Goal: Information Seeking & Learning: Find specific page/section

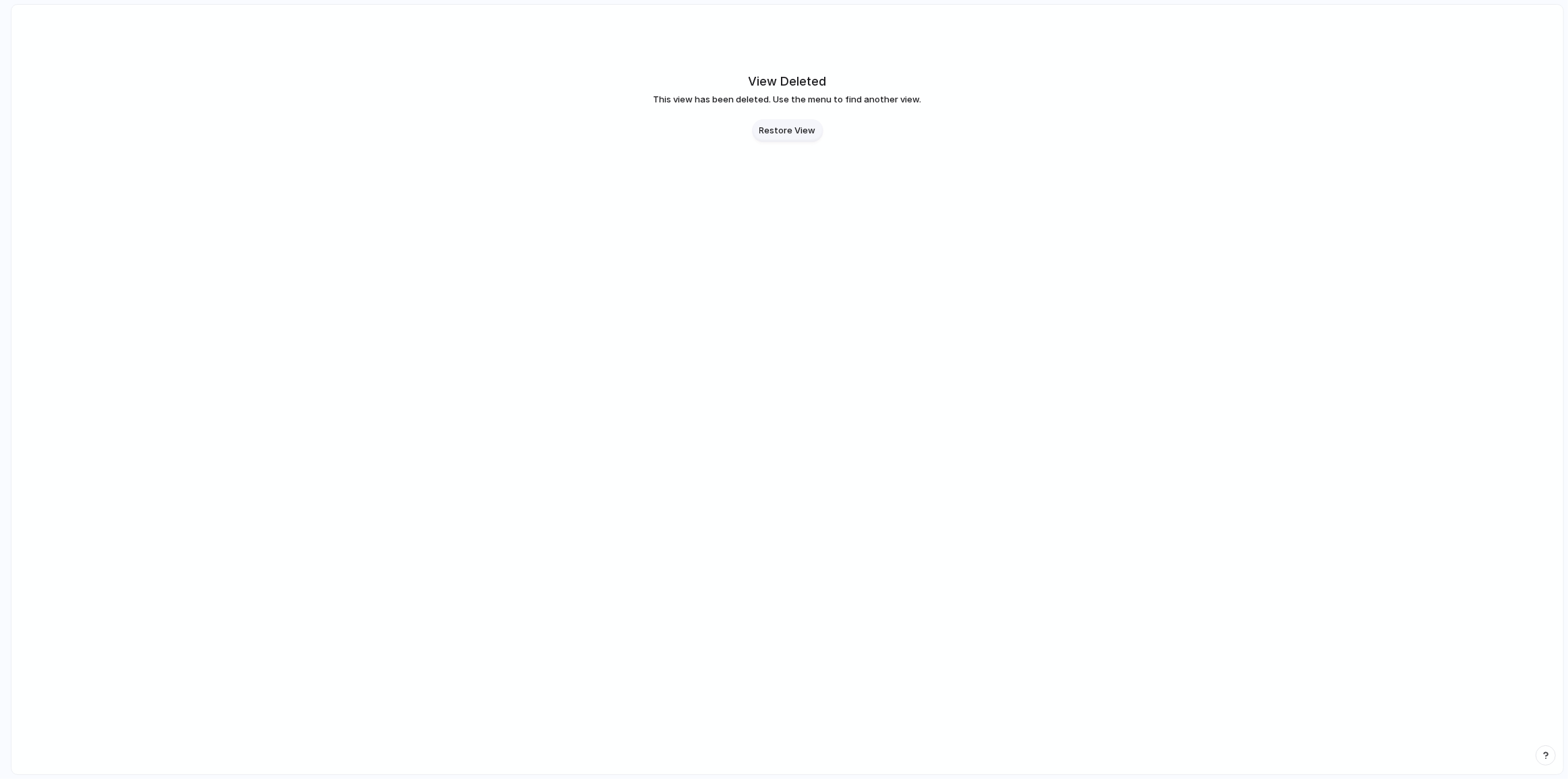
click at [794, 130] on span "Restore View" at bounding box center [787, 130] width 56 height 13
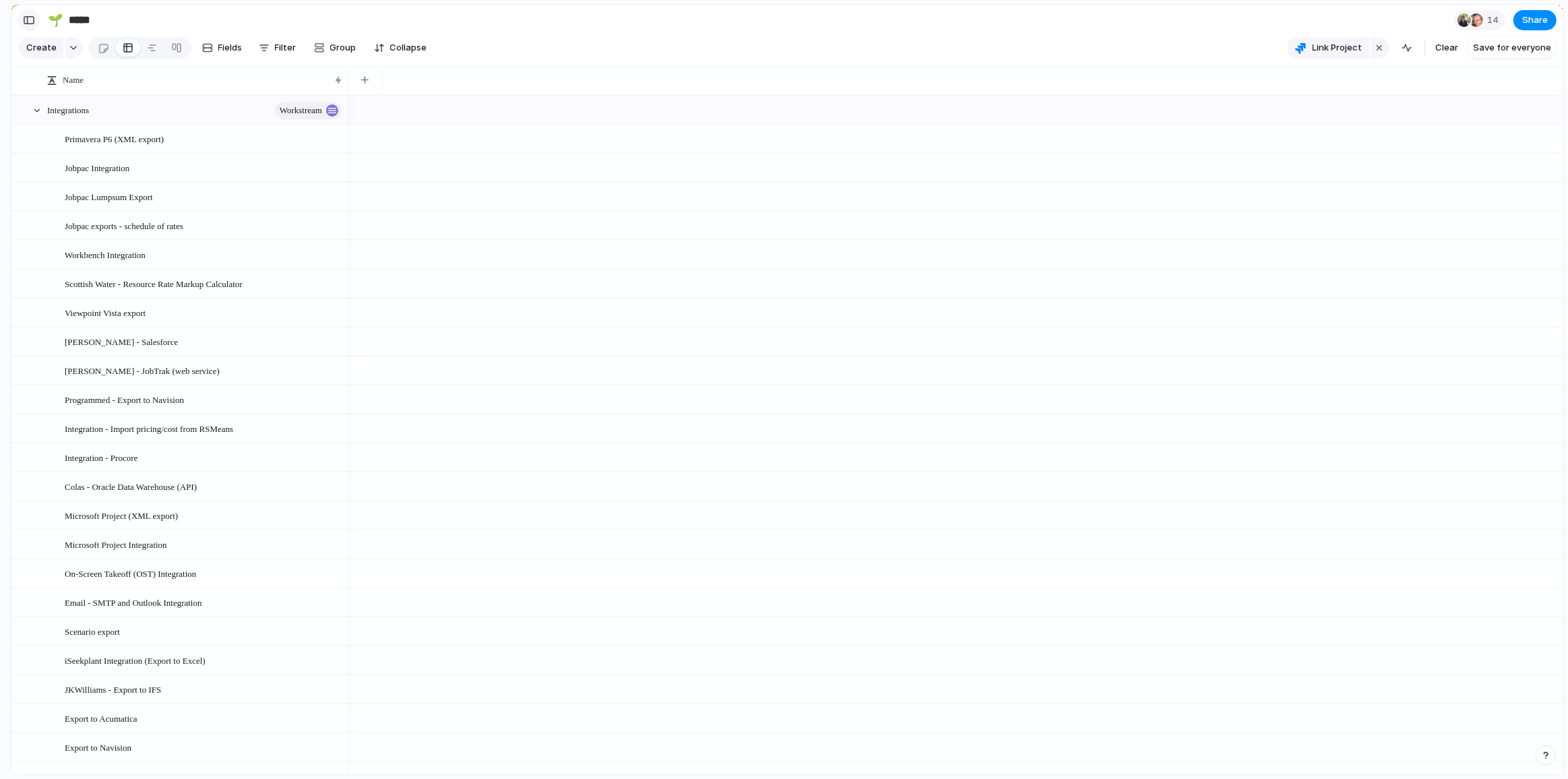
click at [29, 19] on div "button" at bounding box center [29, 20] width 12 height 10
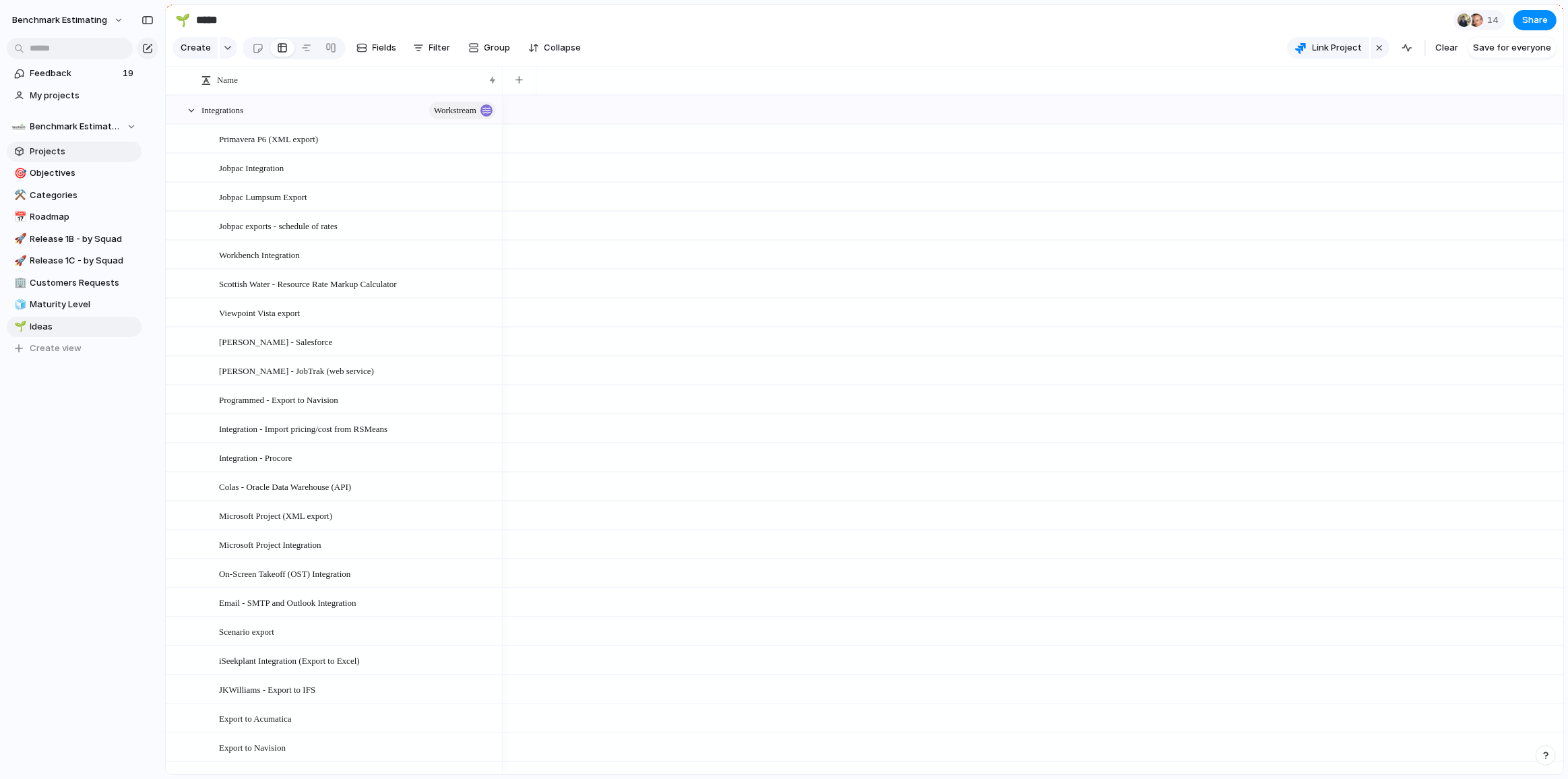
click at [59, 154] on span "Projects" at bounding box center [84, 151] width 107 height 13
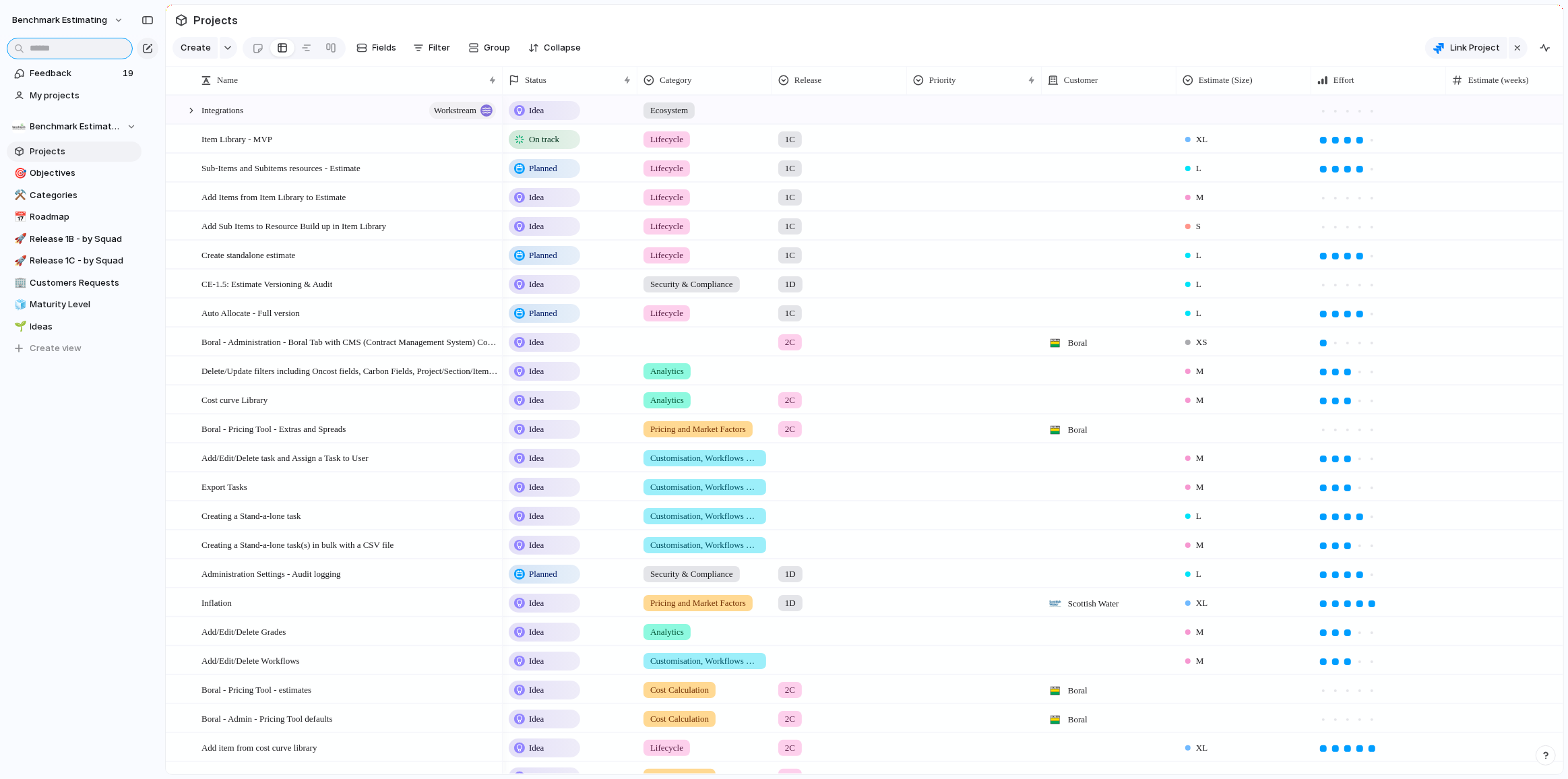
click at [96, 47] on input "text" at bounding box center [70, 48] width 126 height 22
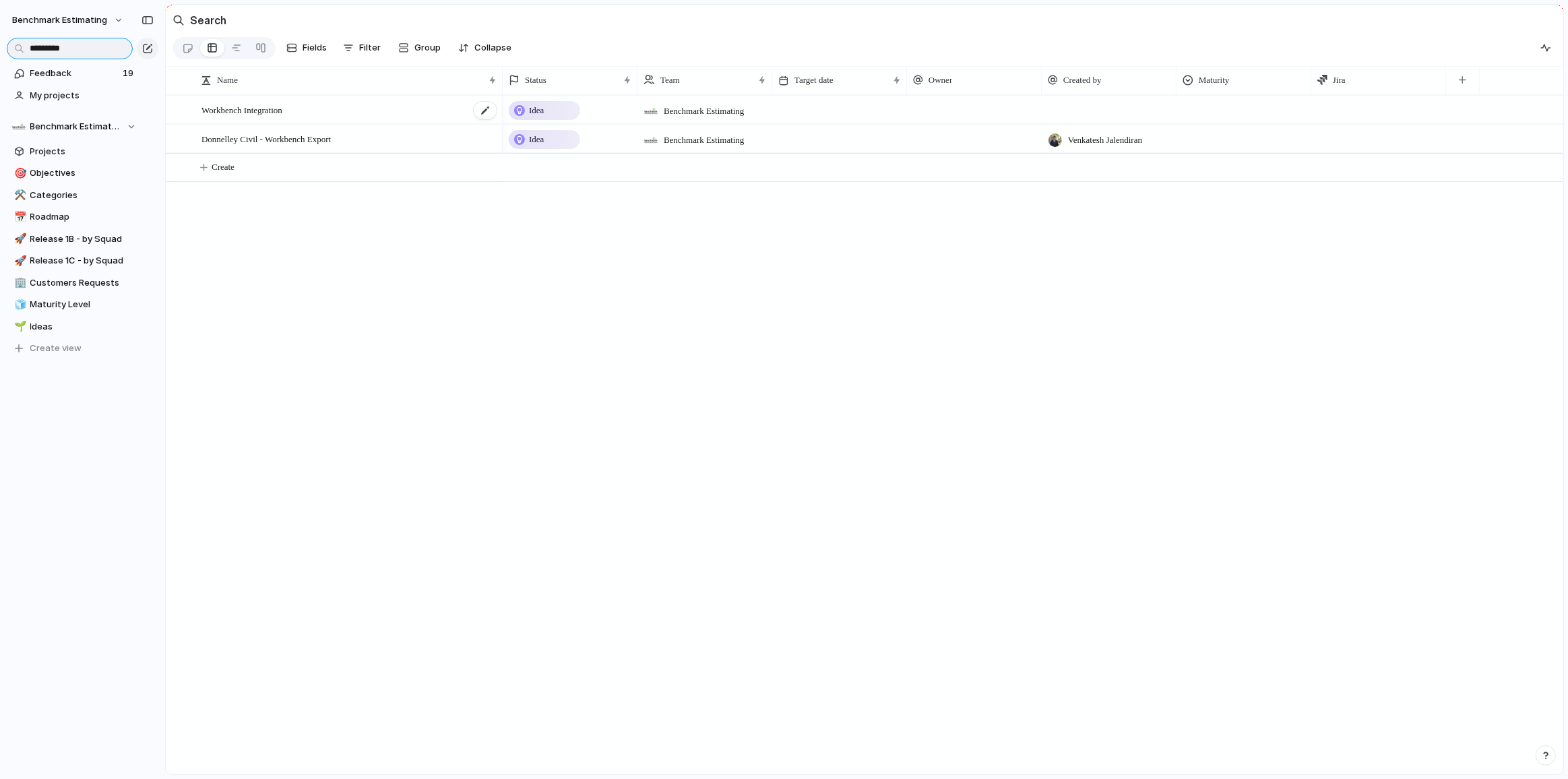
type input "*********"
click at [320, 115] on div "Workbench Integration" at bounding box center [350, 110] width 297 height 28
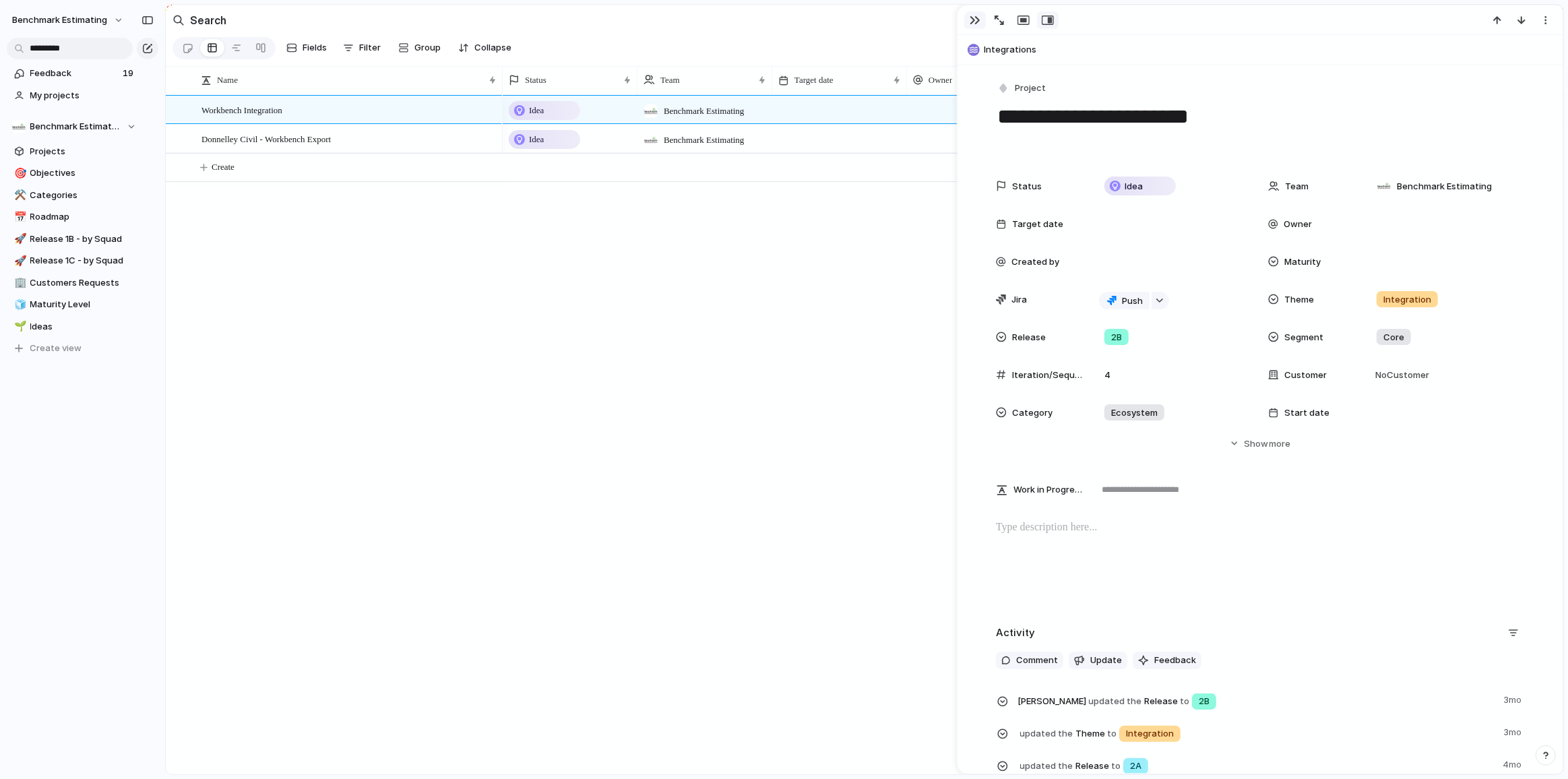
click at [975, 19] on div "button" at bounding box center [975, 19] width 10 height 10
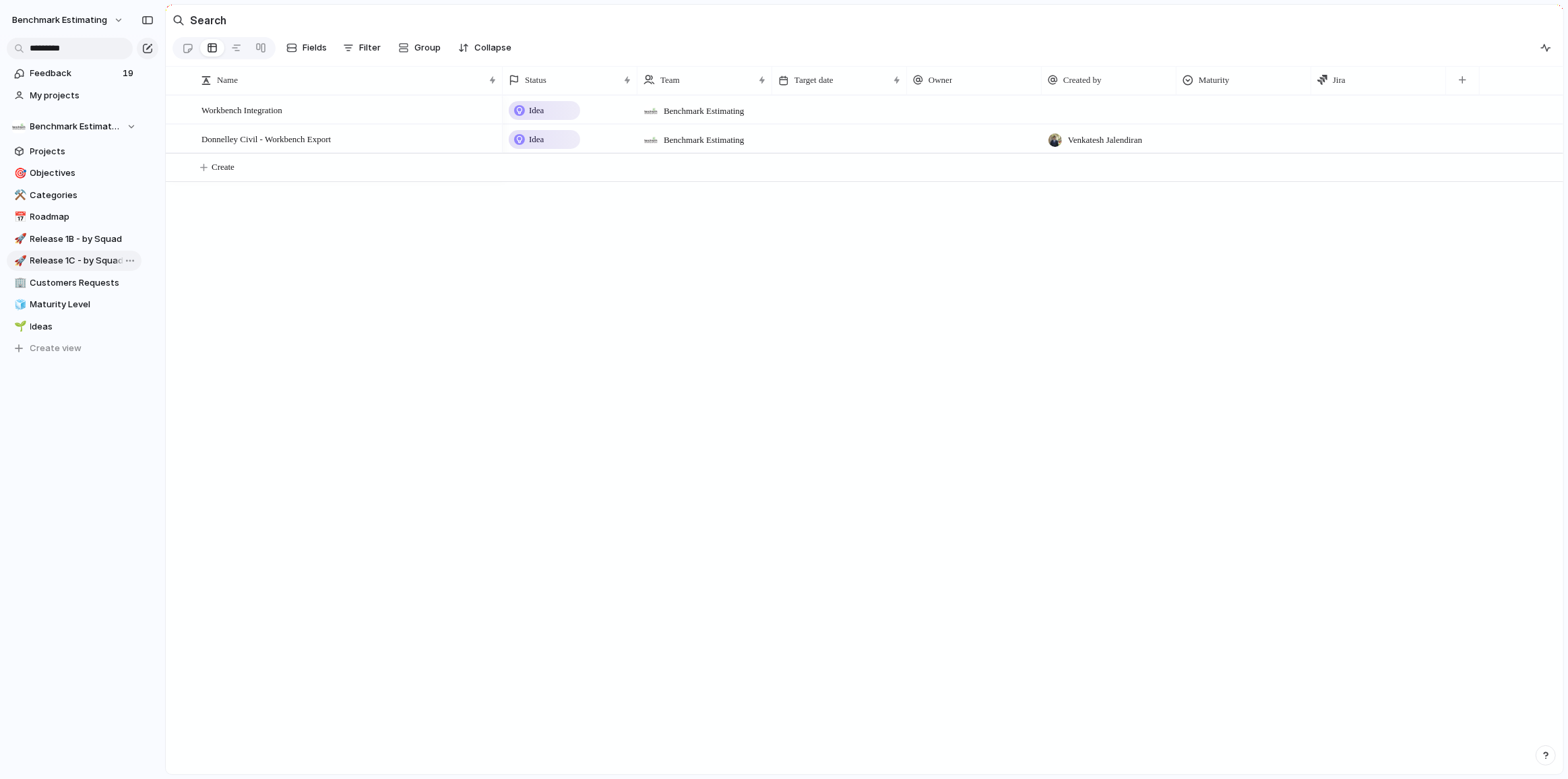
click at [84, 267] on span "Release 1C - by Squad" at bounding box center [84, 260] width 107 height 13
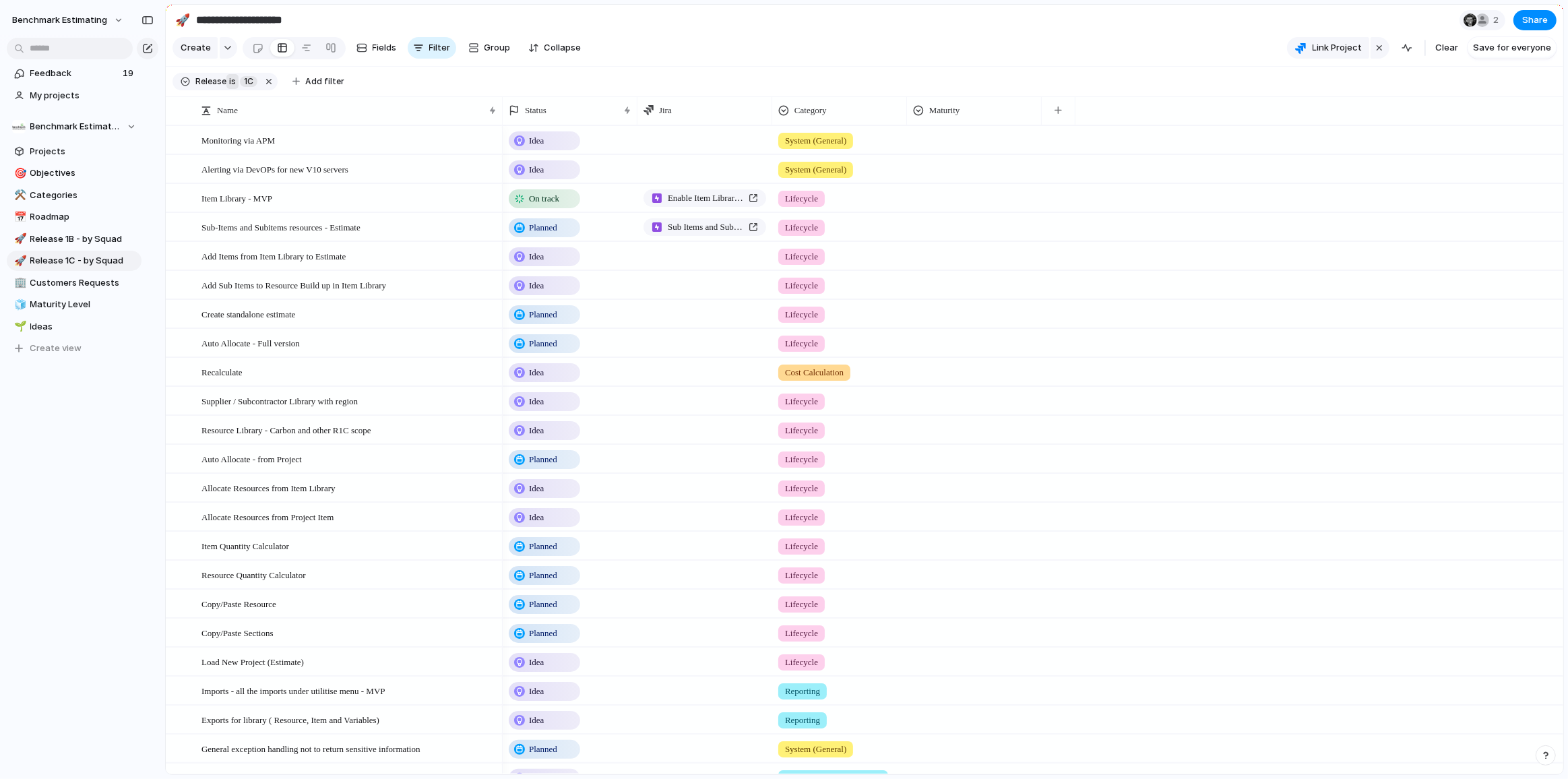
click at [226, 89] on button "is" at bounding box center [232, 81] width 12 height 15
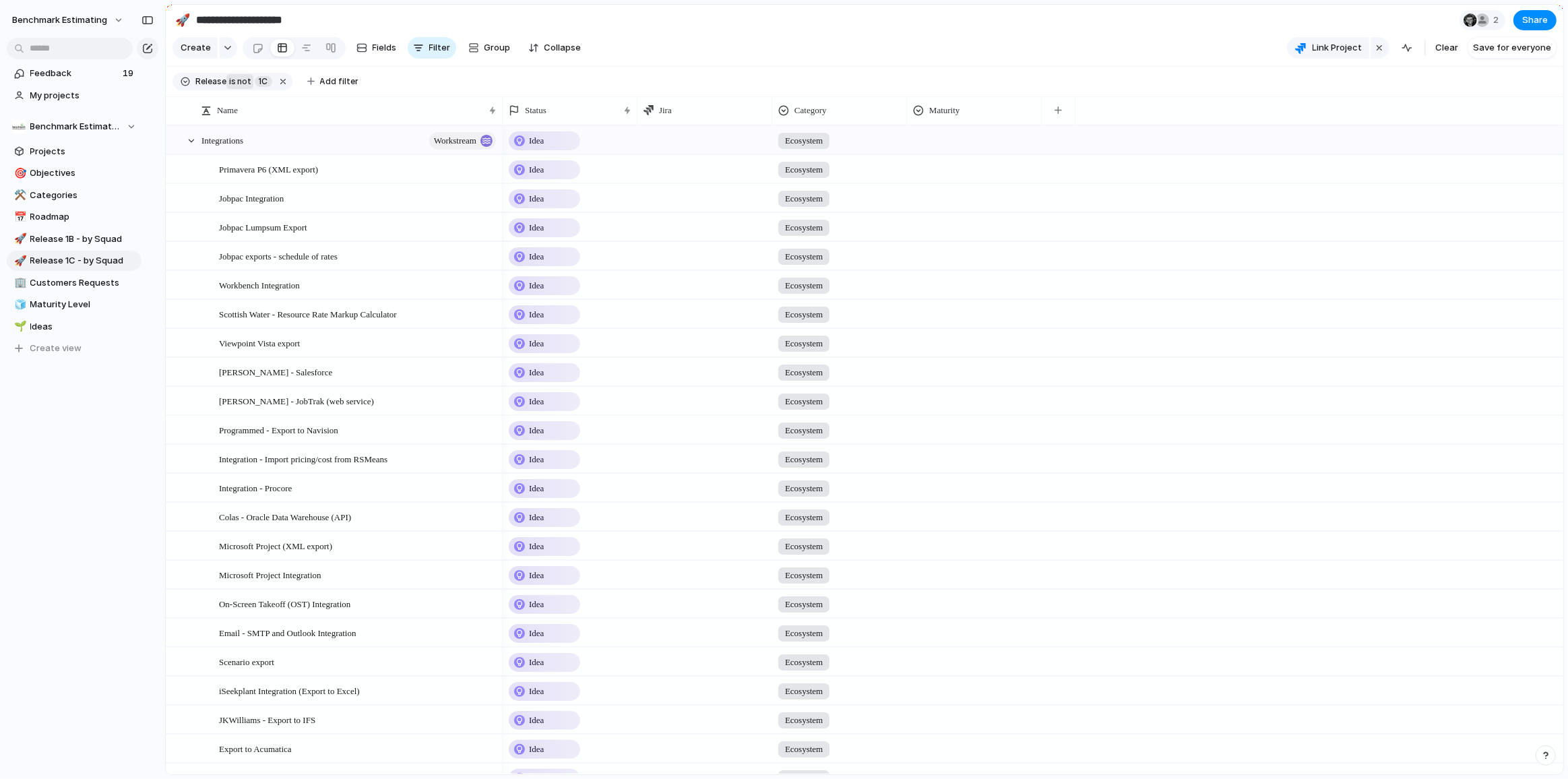
click at [237, 88] on span "not" at bounding box center [243, 81] width 15 height 12
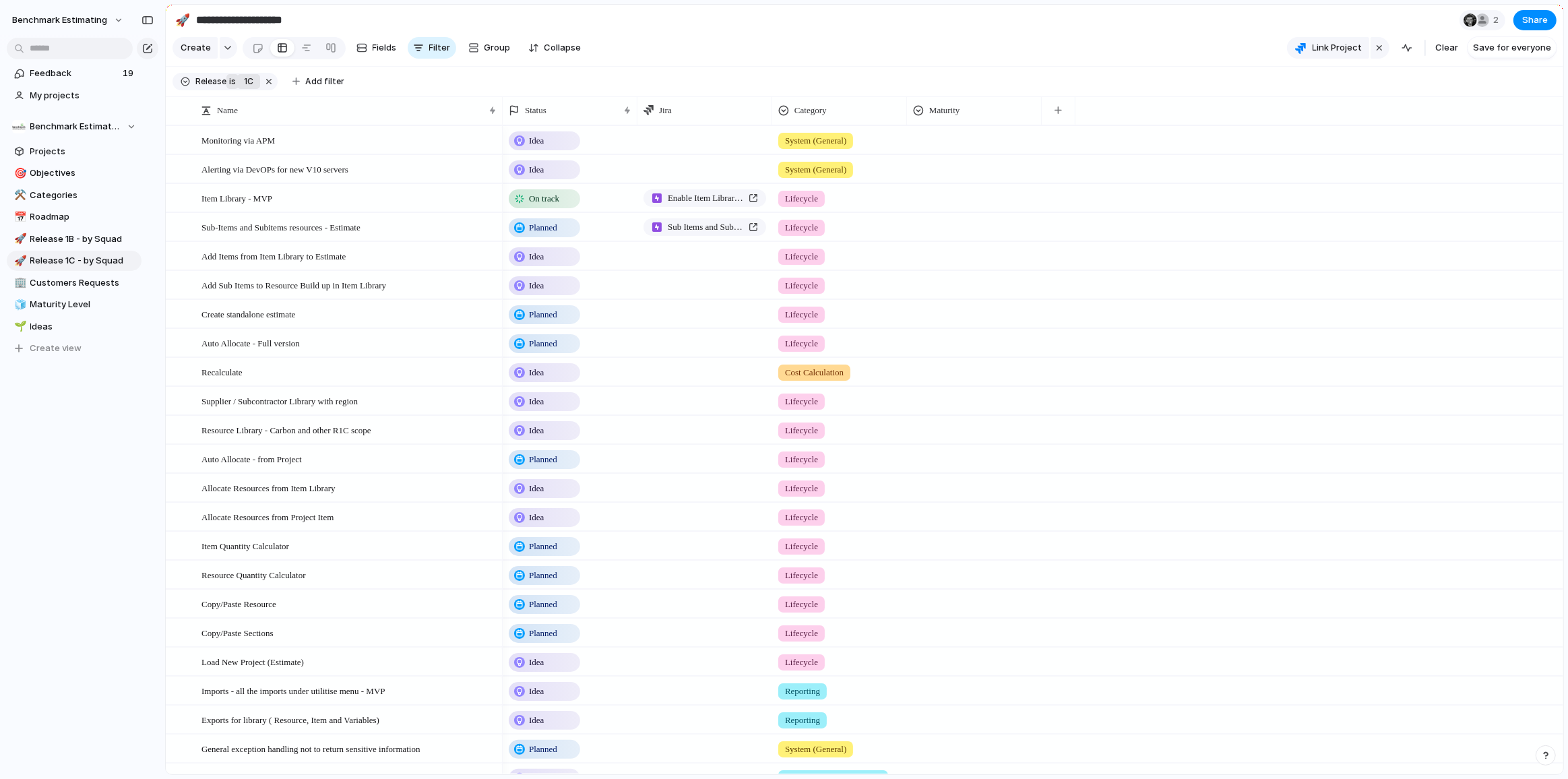
click at [249, 88] on span "1C" at bounding box center [249, 81] width 10 height 12
click at [288, 200] on span "1D" at bounding box center [286, 205] width 10 height 13
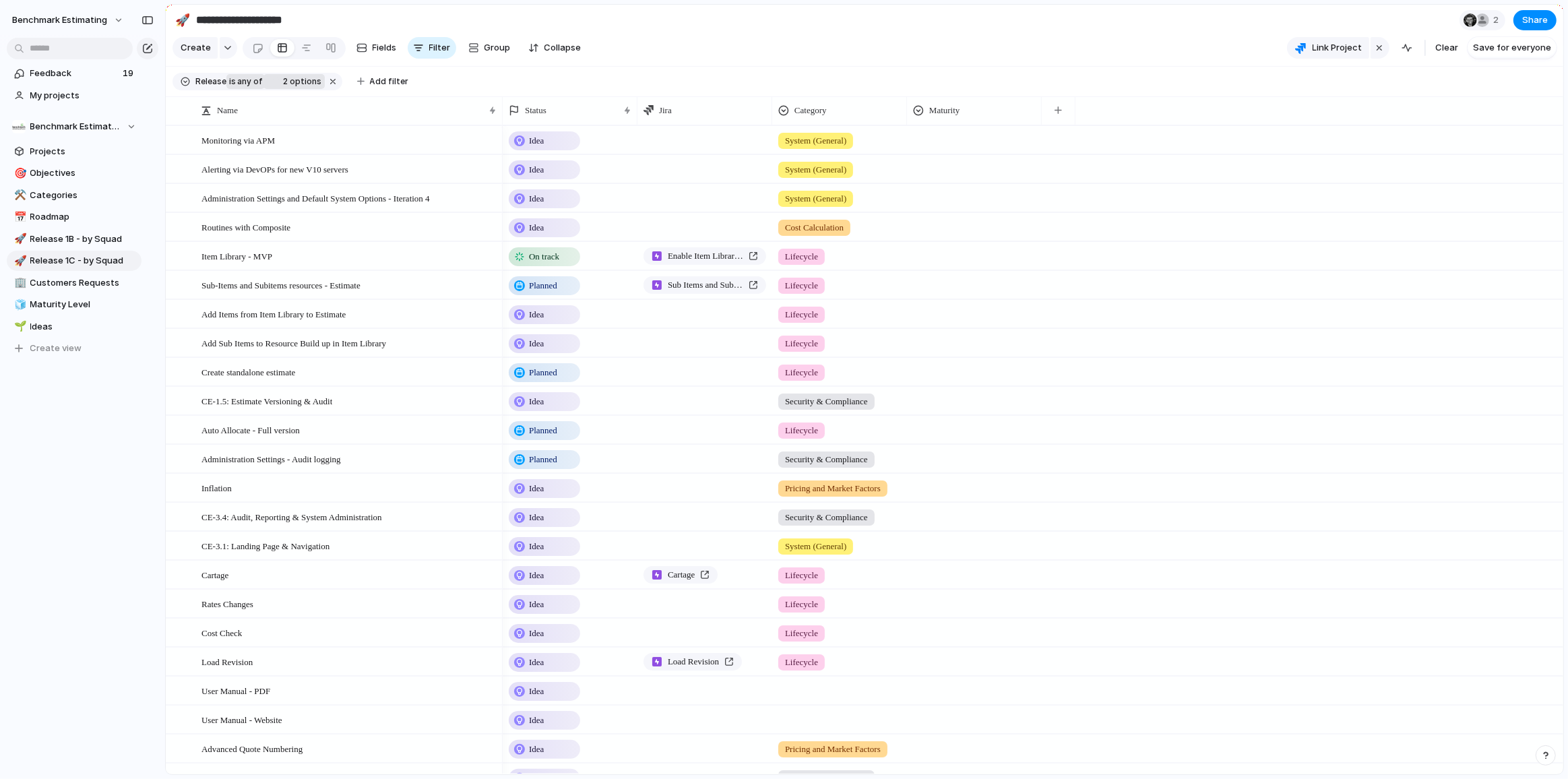
click at [295, 88] on span "2 options" at bounding box center [301, 81] width 42 height 12
click at [304, 178] on div at bounding box center [308, 182] width 24 height 24
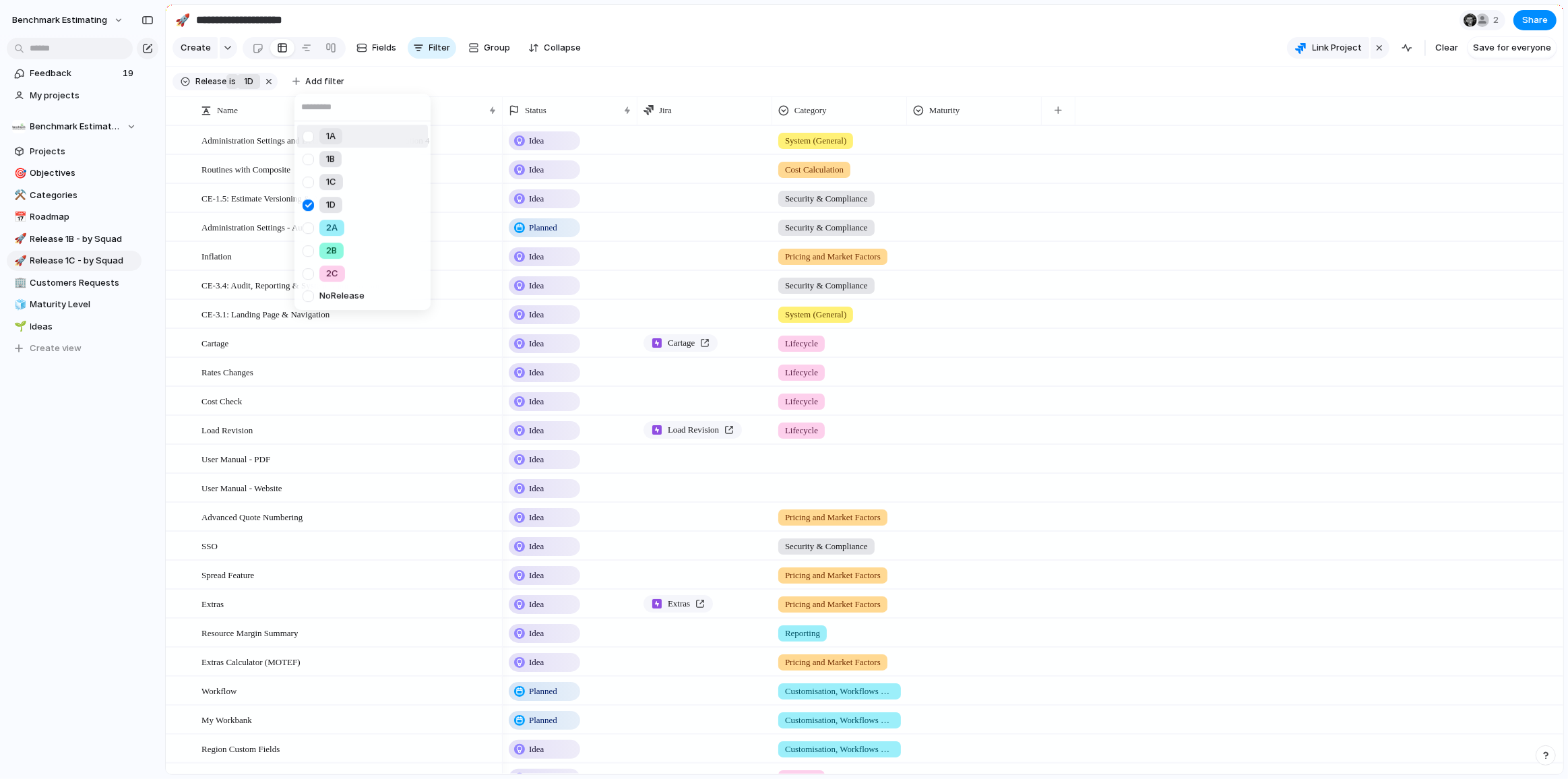
click at [557, 85] on div "1A 1B 1C 1D 2A 2B 2C No Release" at bounding box center [784, 389] width 1568 height 779
click at [249, 85] on span "1D" at bounding box center [249, 81] width 10 height 12
click at [267, 182] on div at bounding box center [262, 179] width 24 height 24
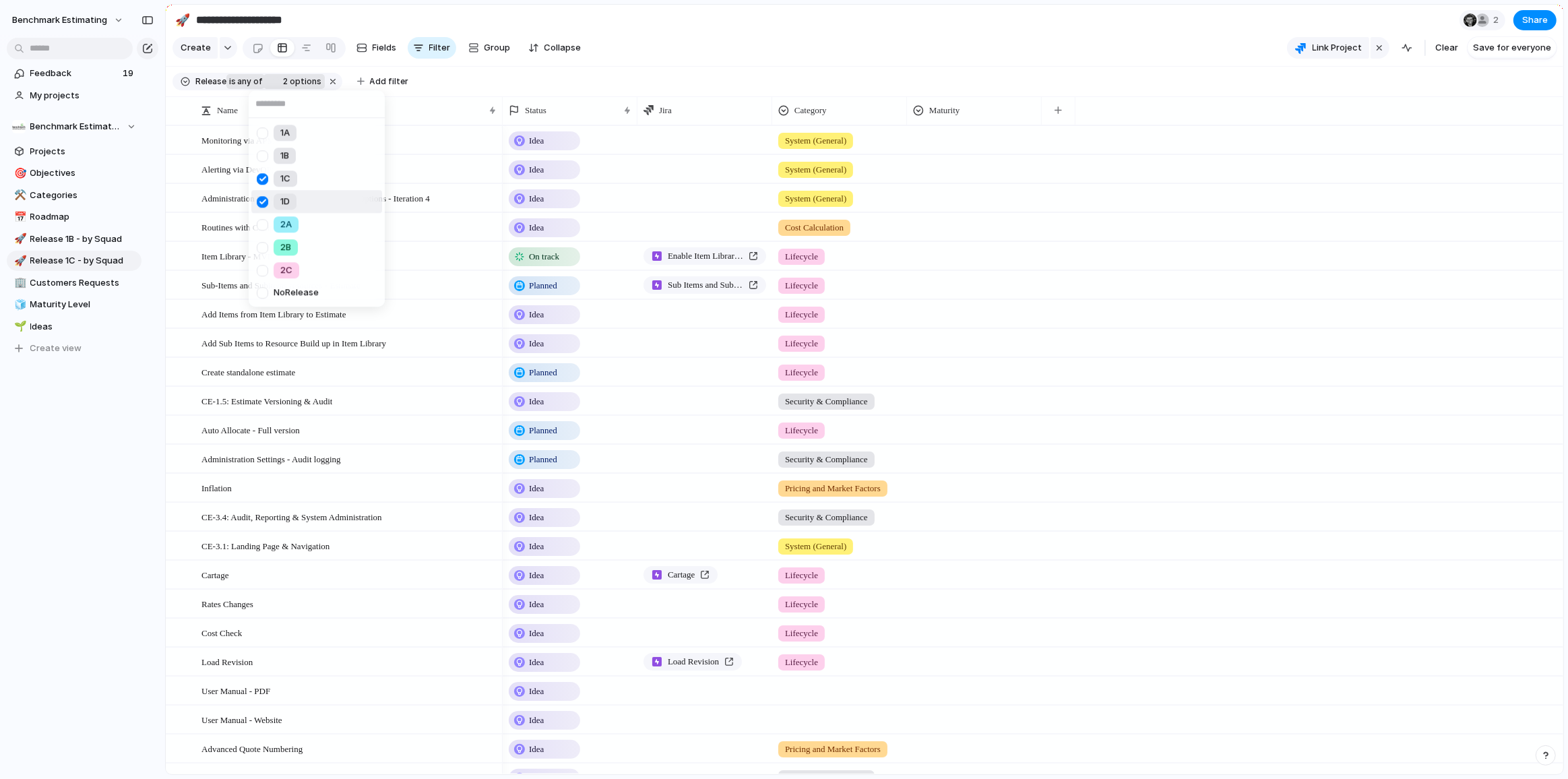
click at [265, 203] on div at bounding box center [262, 202] width 24 height 24
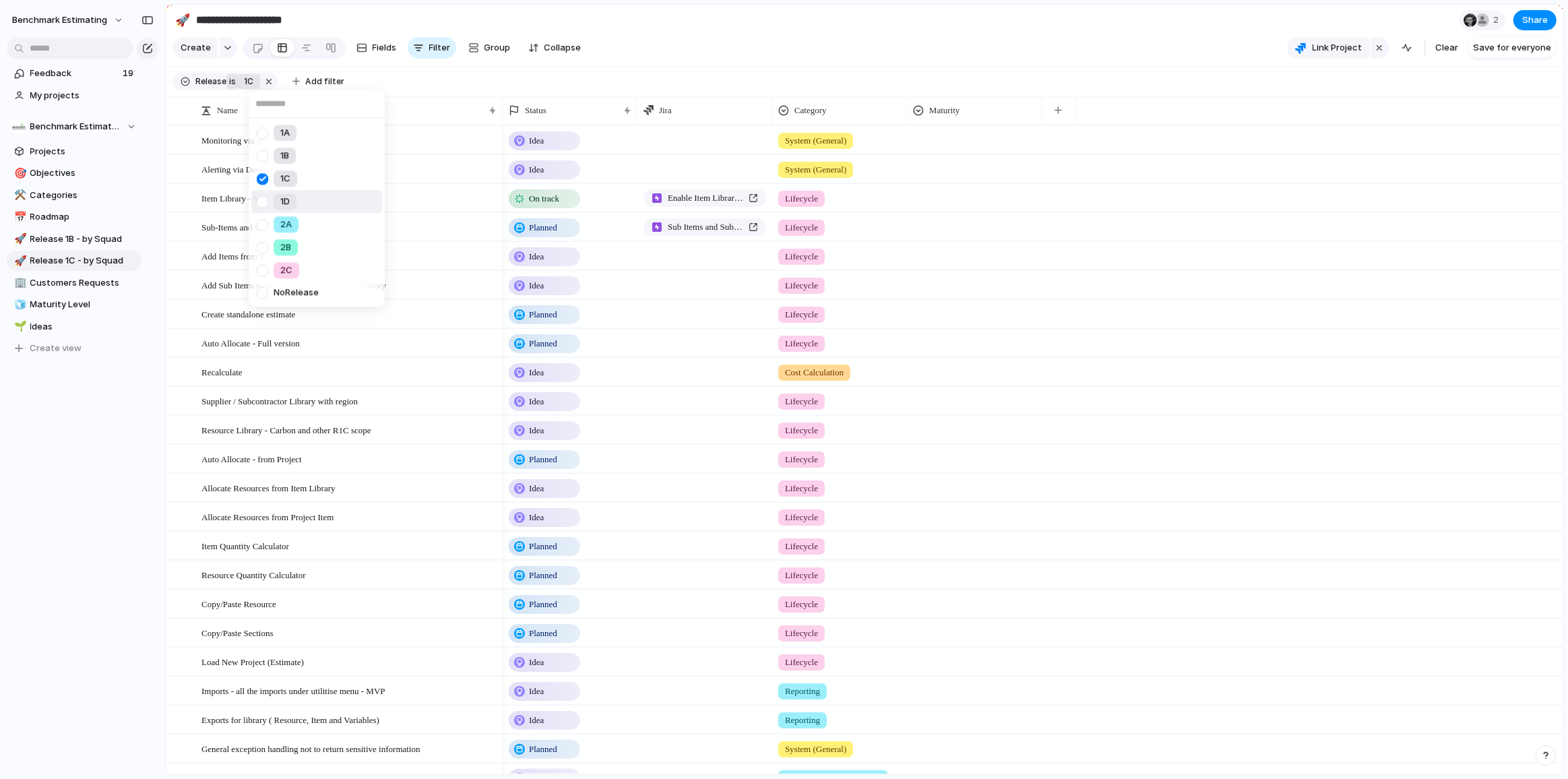
click at [116, 464] on div "1A 1B 1C 1D 2A 2B 2C No Release" at bounding box center [784, 389] width 1568 height 779
click at [250, 87] on span "1C" at bounding box center [249, 81] width 10 height 12
click at [263, 201] on div at bounding box center [264, 203] width 24 height 24
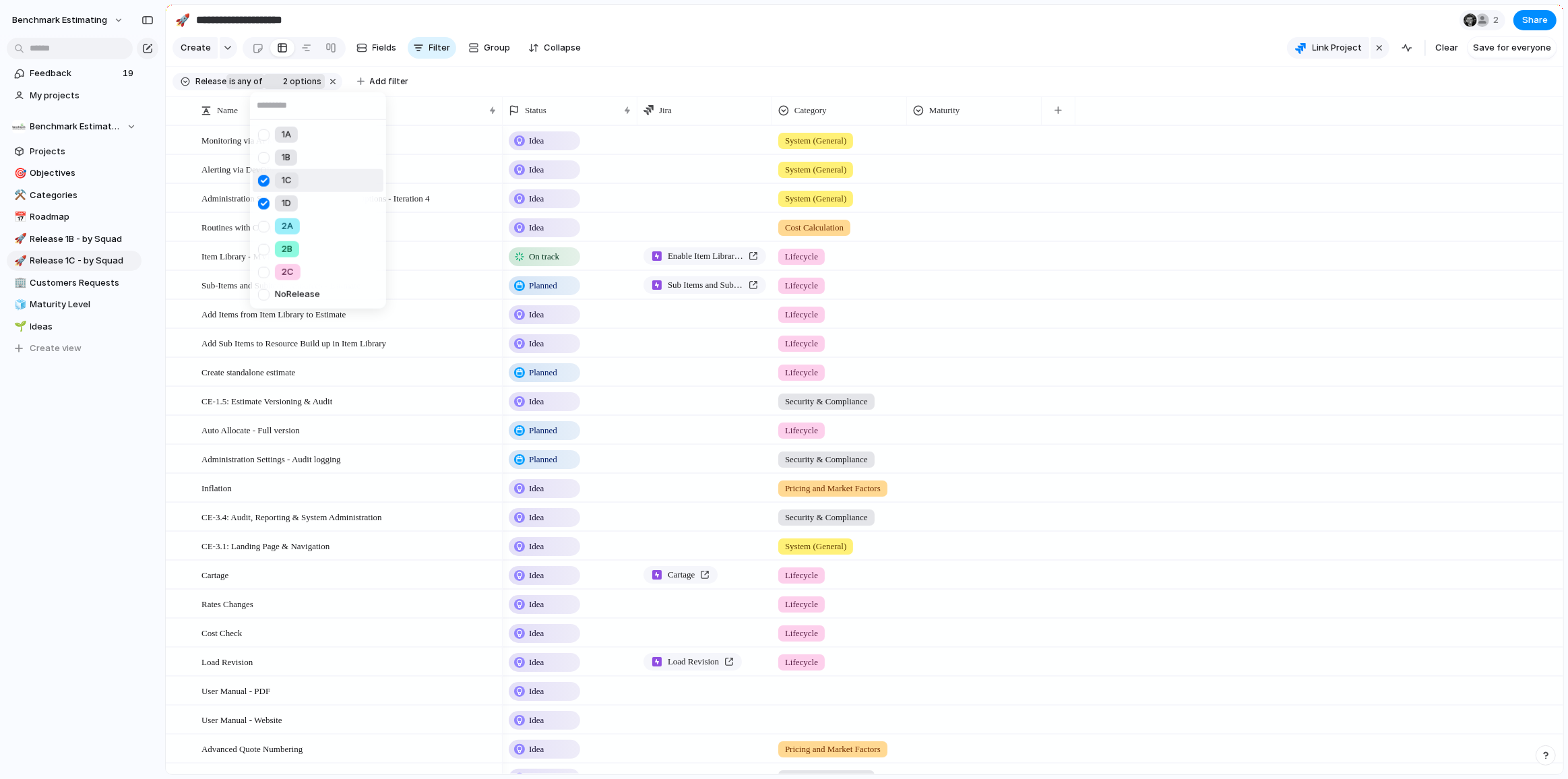
click at [264, 178] on div at bounding box center [264, 180] width 24 height 24
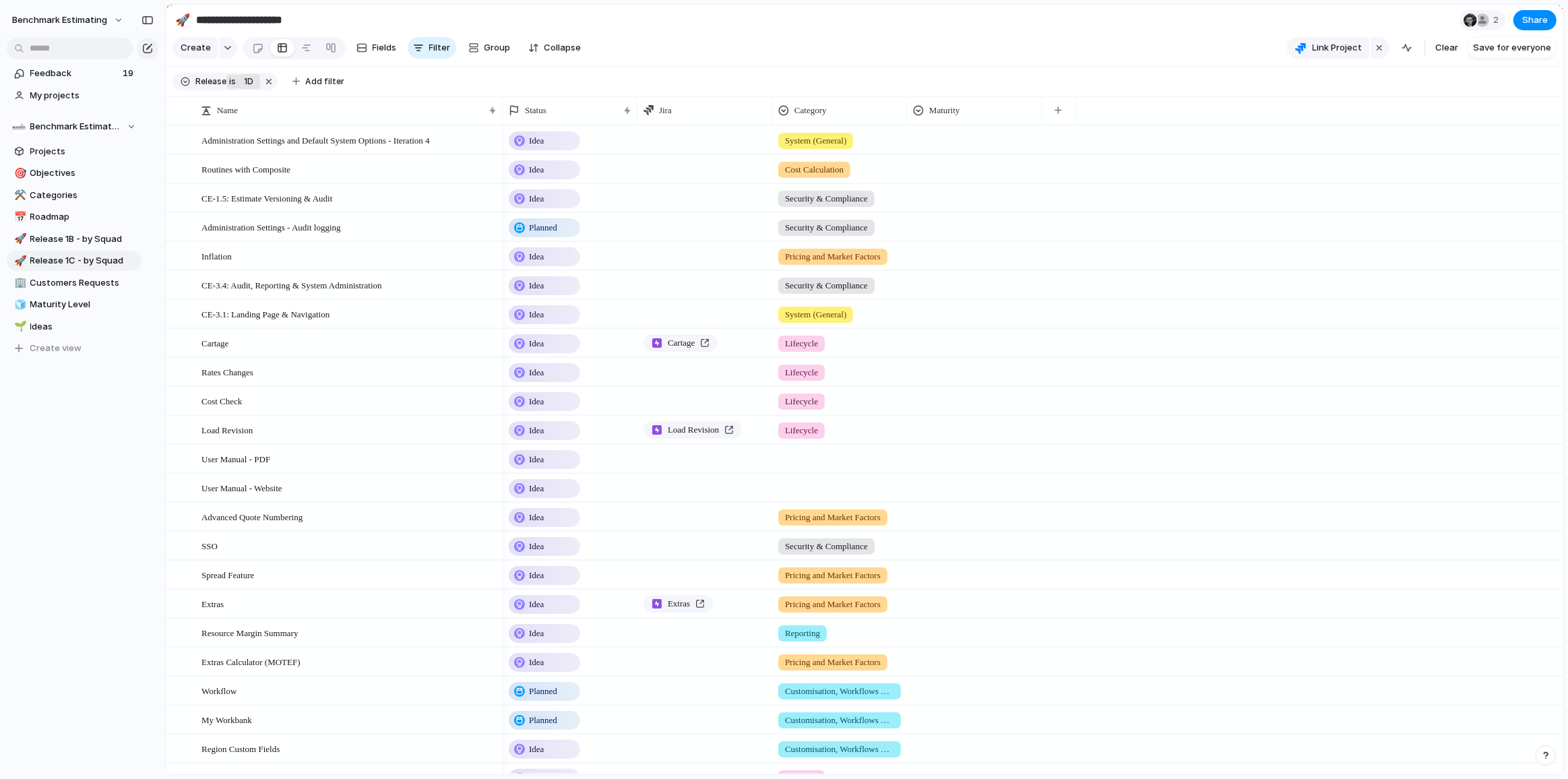
click at [85, 456] on div "1A 1B 1C 1D 2A 2B 2C No Release" at bounding box center [784, 389] width 1568 height 779
click at [246, 89] on button "1D" at bounding box center [249, 81] width 23 height 15
click at [261, 187] on div at bounding box center [260, 189] width 24 height 24
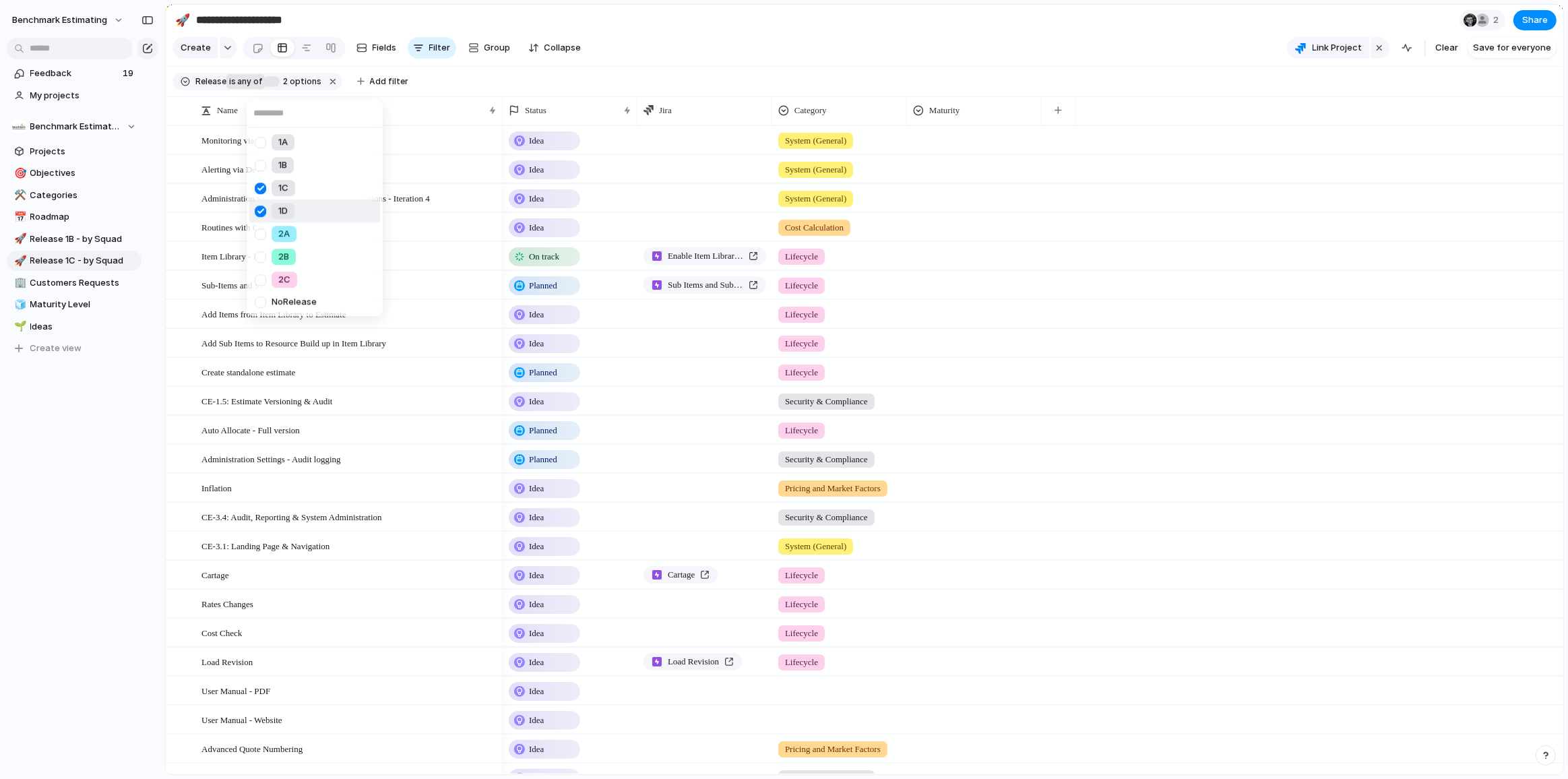
click at [262, 214] on div at bounding box center [260, 211] width 24 height 24
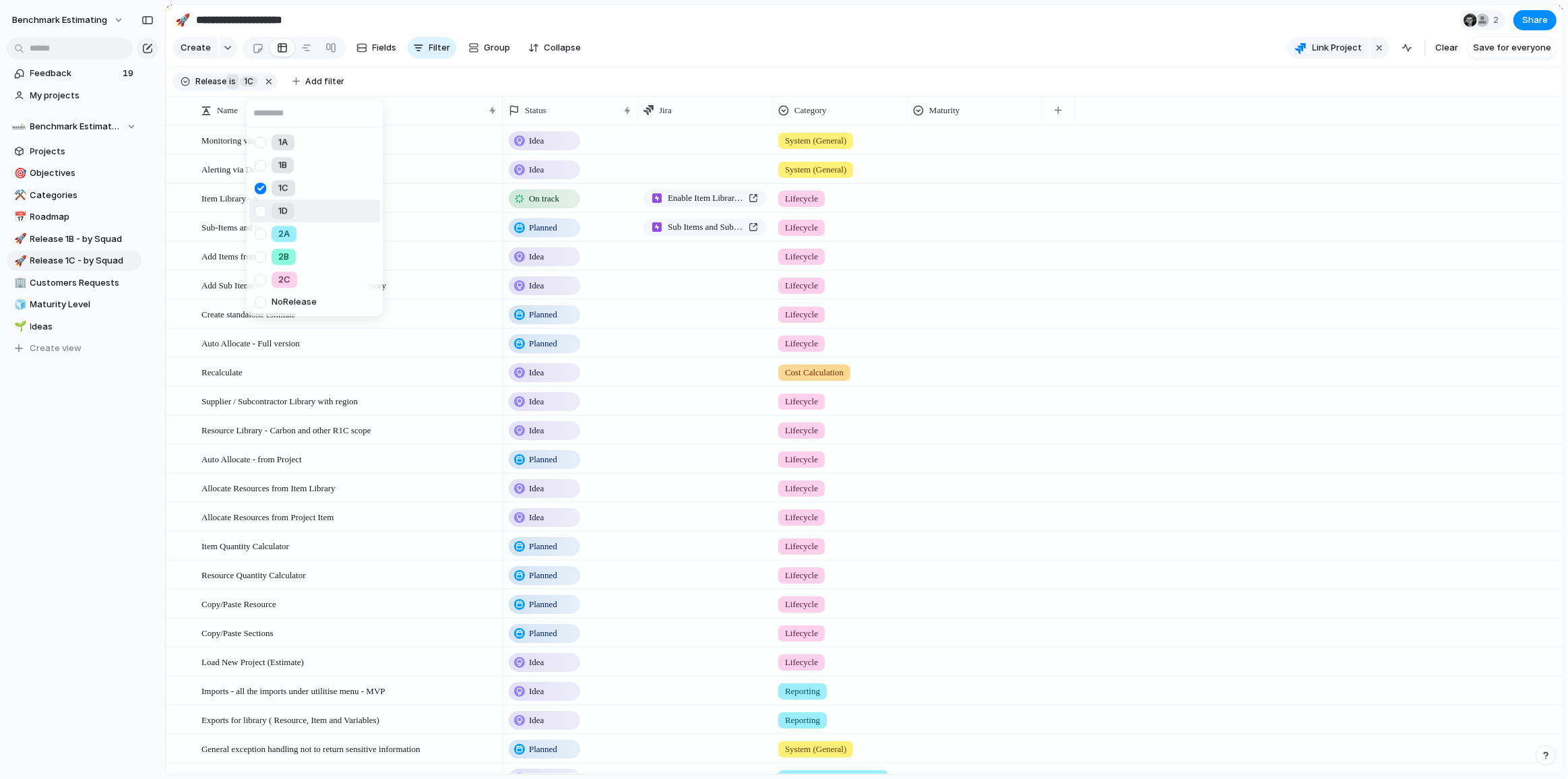
click at [127, 450] on div "1A 1B 1C 1D 2A 2B 2C No Release" at bounding box center [784, 389] width 1568 height 779
click at [246, 87] on span "1C" at bounding box center [249, 81] width 10 height 12
click at [258, 178] on div at bounding box center [260, 180] width 24 height 24
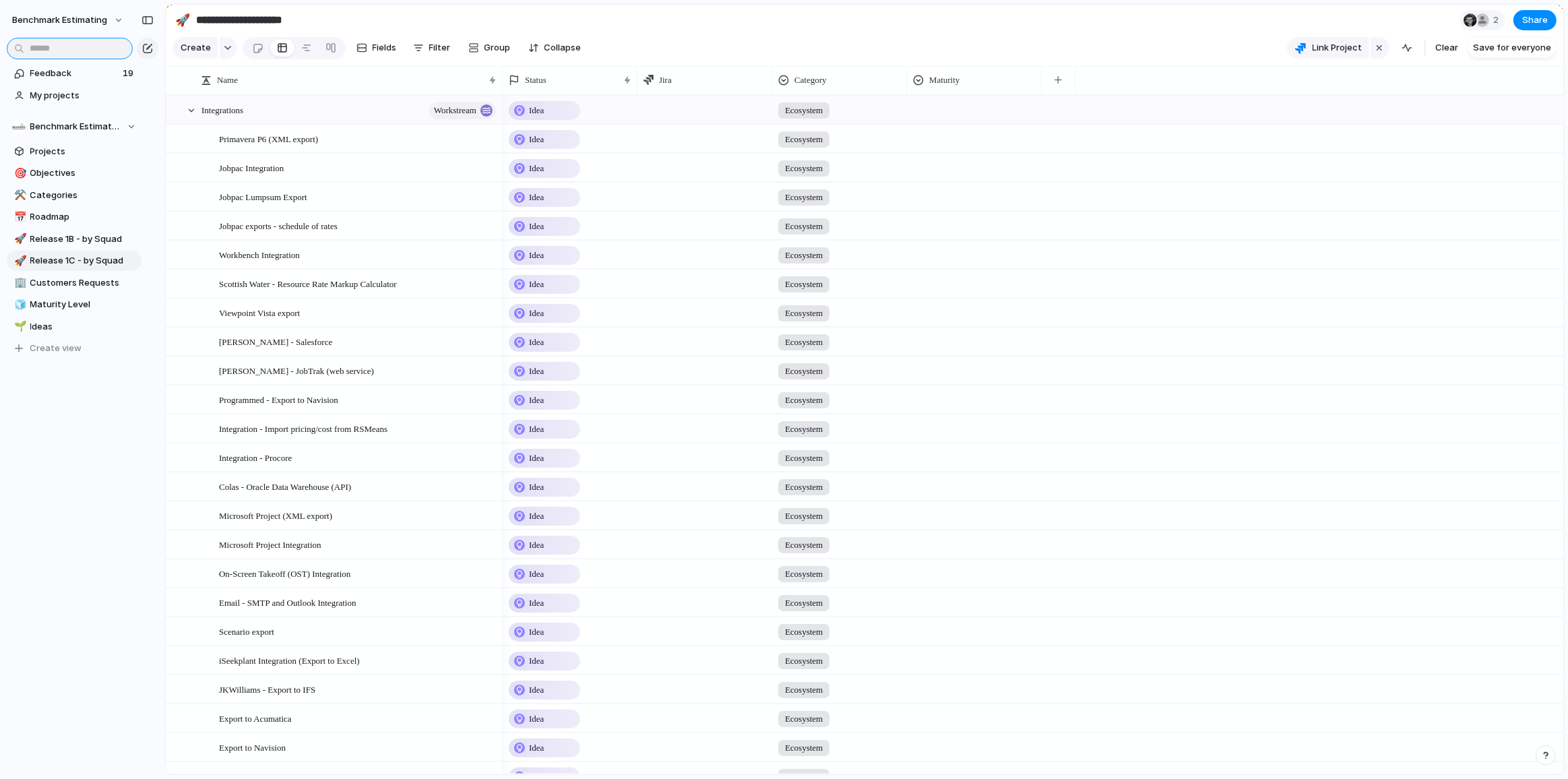
click at [112, 47] on input "text" at bounding box center [70, 48] width 126 height 22
type input "*"
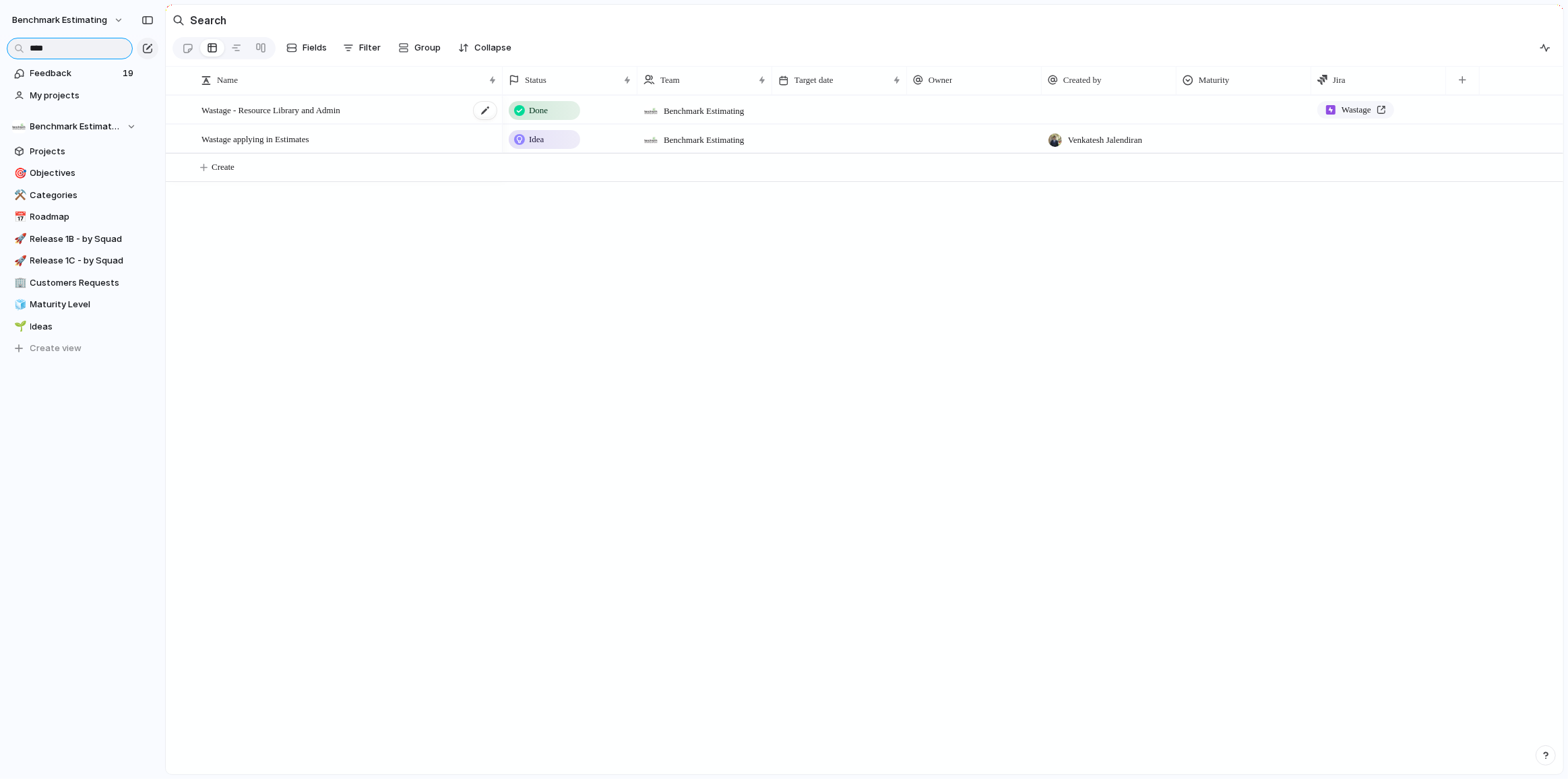
type input "****"
click at [301, 117] on span "Wastage - Resource Library and Admin" at bounding box center [270, 109] width 139 height 15
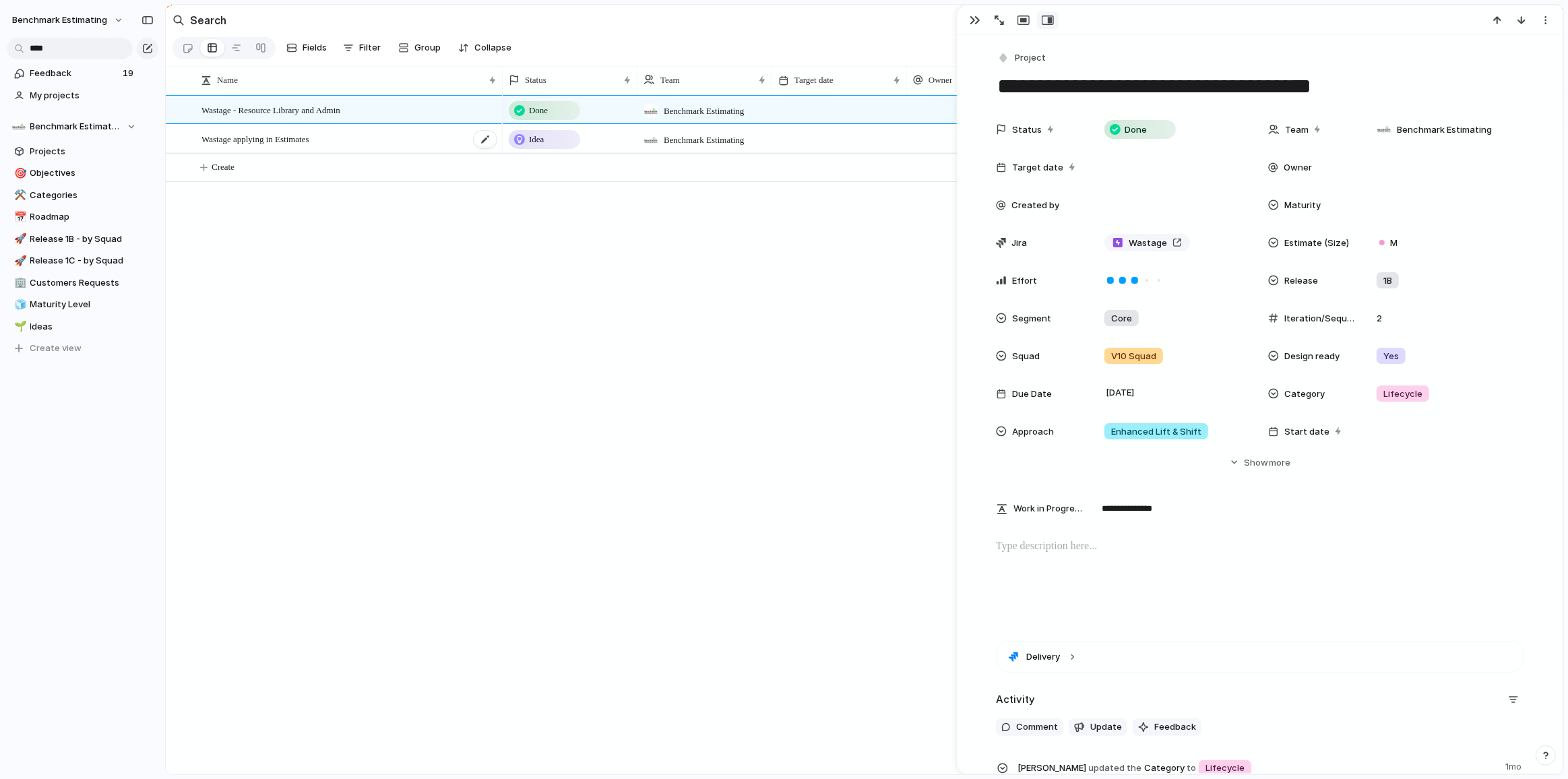
click at [309, 146] on span "Wastage applying in Estimates" at bounding box center [255, 139] width 108 height 15
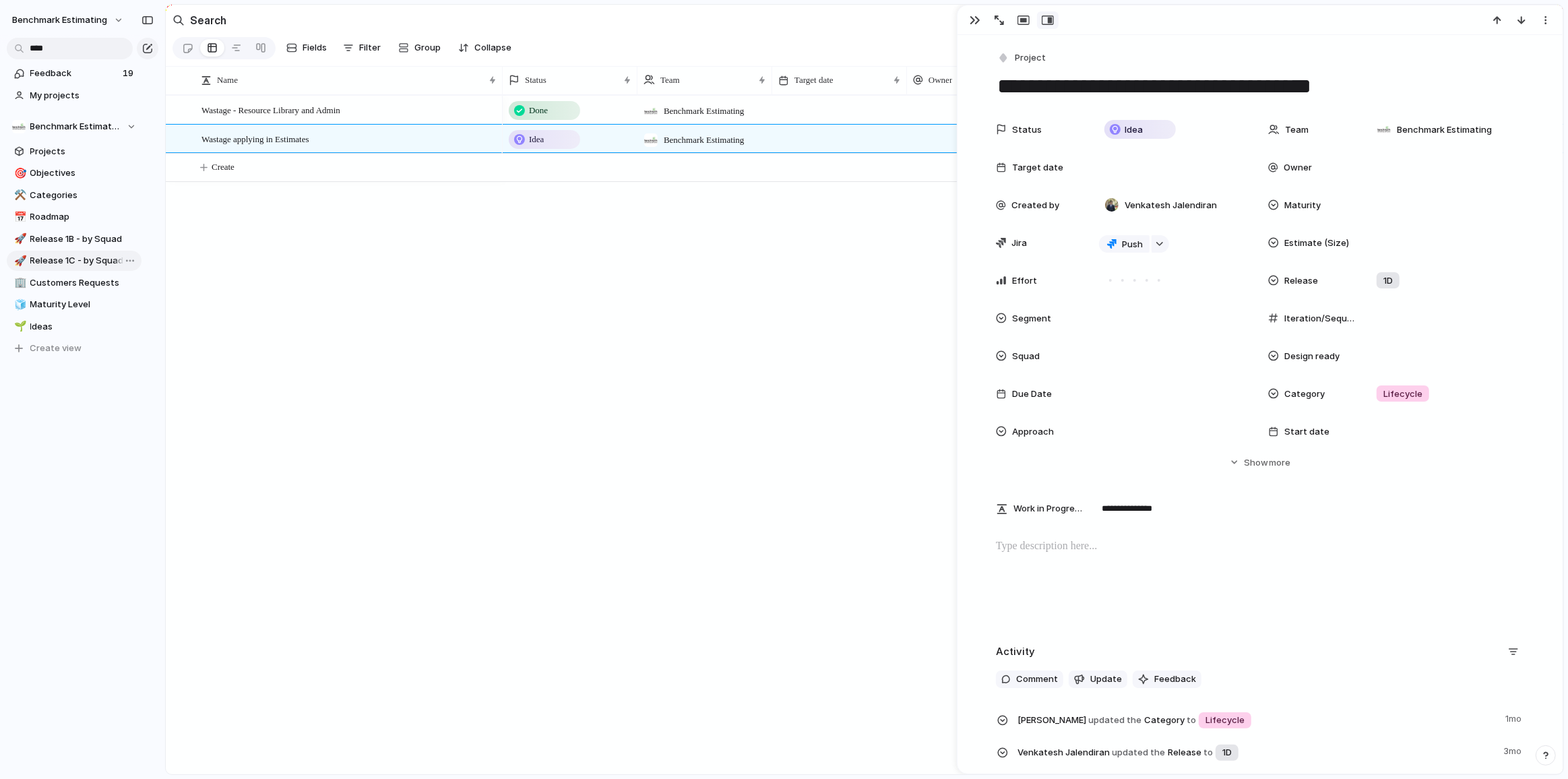
click at [61, 256] on span "Release 1C - by Squad" at bounding box center [84, 260] width 107 height 13
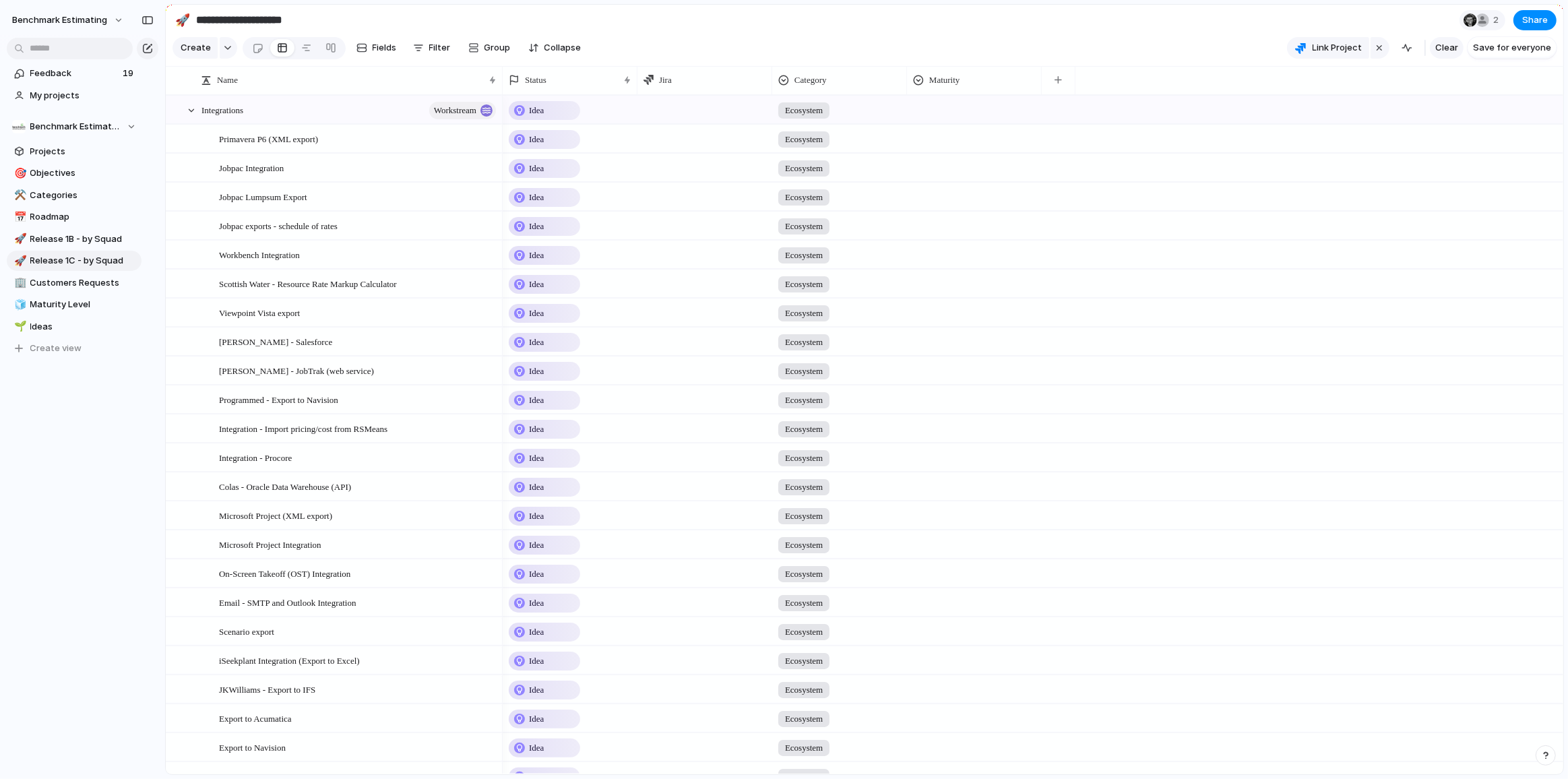
click at [1449, 45] on button "Clear" at bounding box center [1447, 47] width 33 height 22
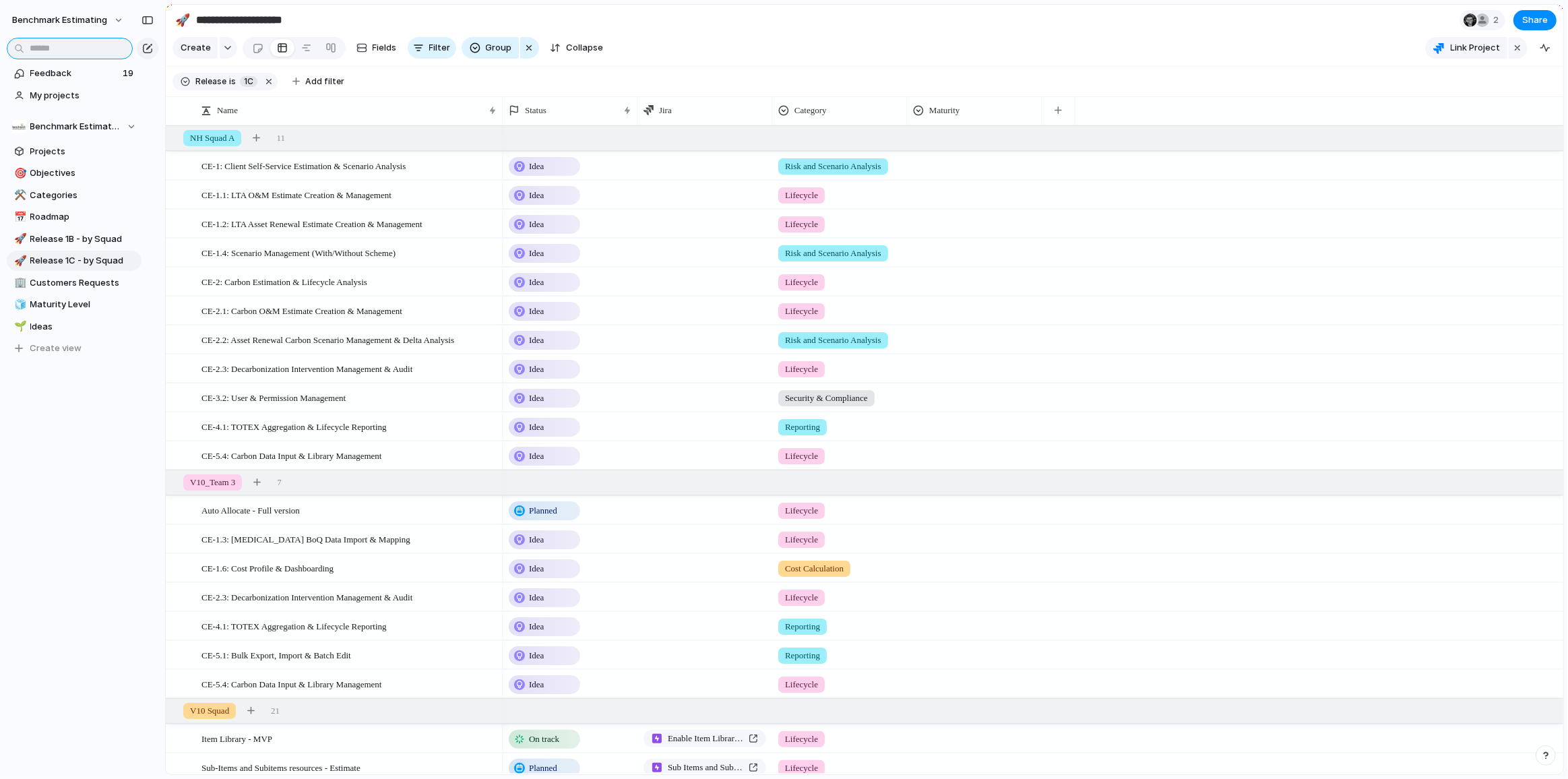
click at [95, 45] on input "text" at bounding box center [70, 48] width 126 height 22
click at [95, 45] on input "***" at bounding box center [70, 48] width 126 height 22
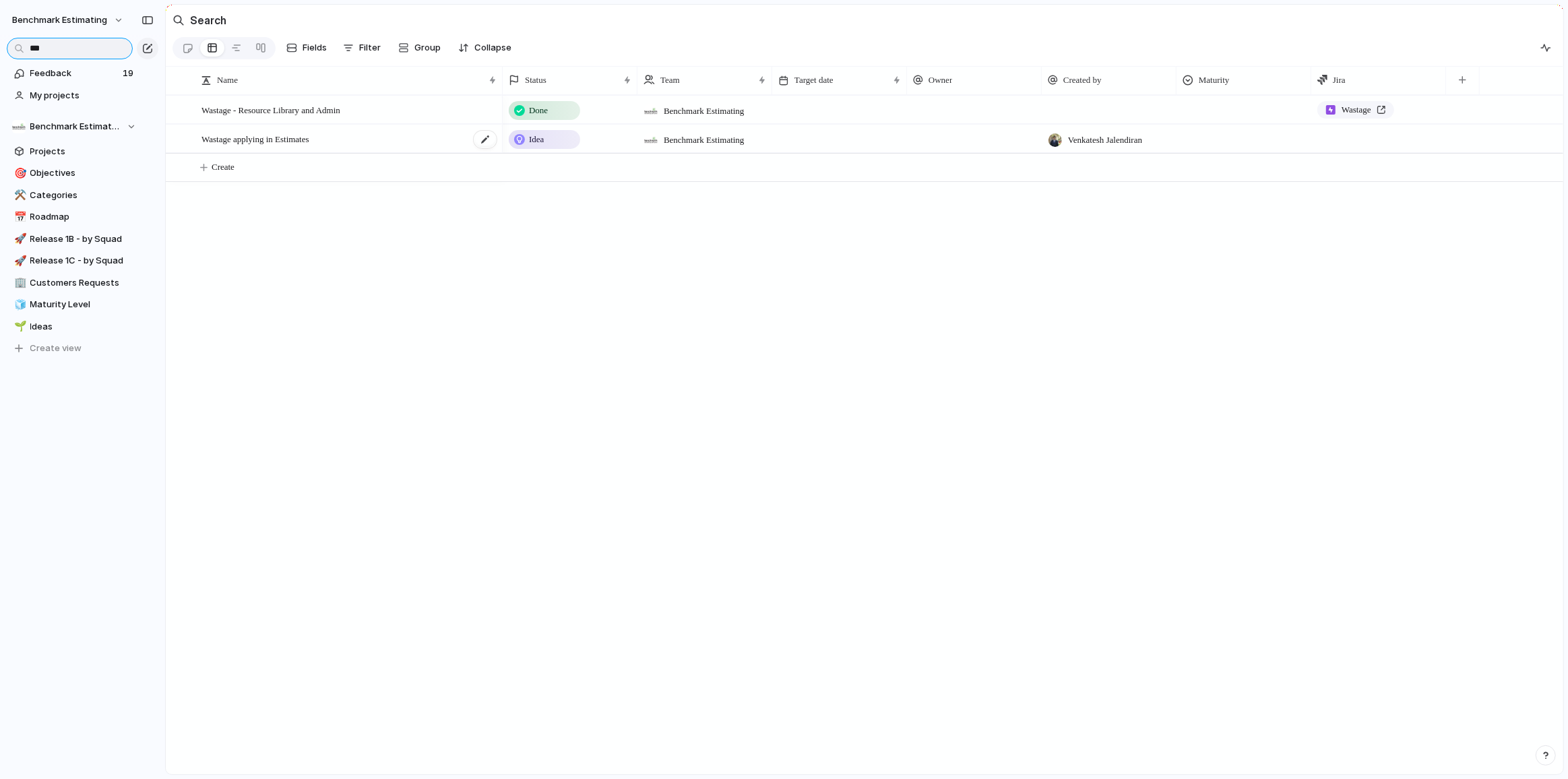
type input "***"
click at [253, 146] on span "Wastage applying in Estimates" at bounding box center [255, 139] width 108 height 15
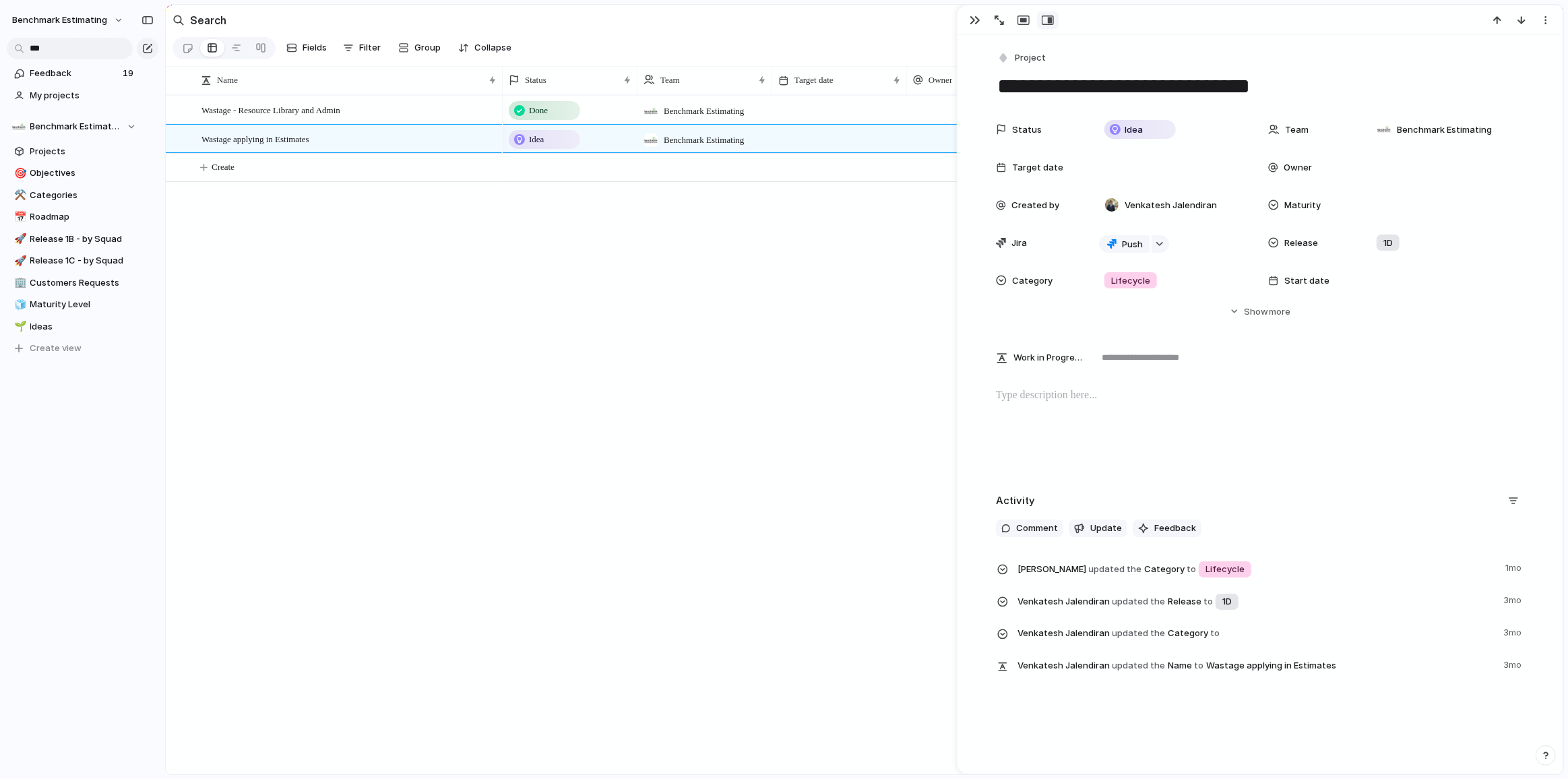
drag, startPoint x: 1008, startPoint y: 86, endPoint x: 1260, endPoint y: 80, distance: 252.1
click at [1260, 80] on textarea "**********" at bounding box center [1260, 86] width 528 height 29
click at [1258, 314] on span "Show" at bounding box center [1256, 311] width 24 height 13
